Goal: Information Seeking & Learning: Learn about a topic

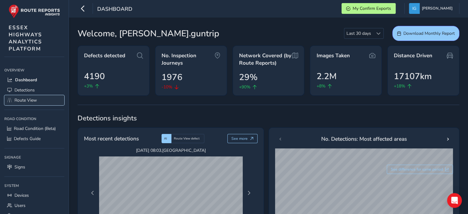
click at [19, 101] on span "Route View" at bounding box center [25, 100] width 22 height 6
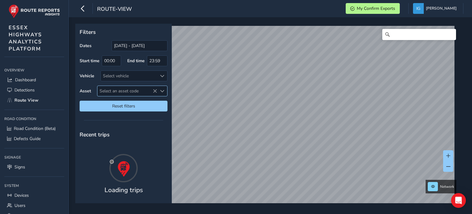
click at [162, 91] on span "Select an asset code" at bounding box center [162, 91] width 4 height 4
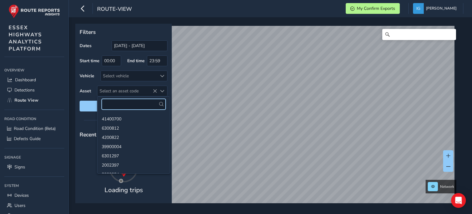
paste input "13801481"
type input "13801481"
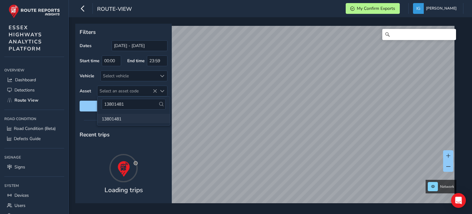
click at [113, 119] on li "13801481" at bounding box center [133, 118] width 73 height 9
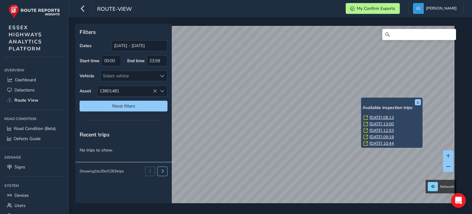
click at [374, 115] on link "[DATE] 08:13" at bounding box center [382, 118] width 25 height 6
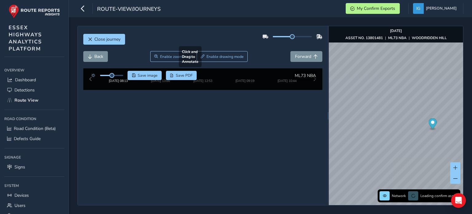
scroll to position [31, 0]
